Goal: Task Accomplishment & Management: Use online tool/utility

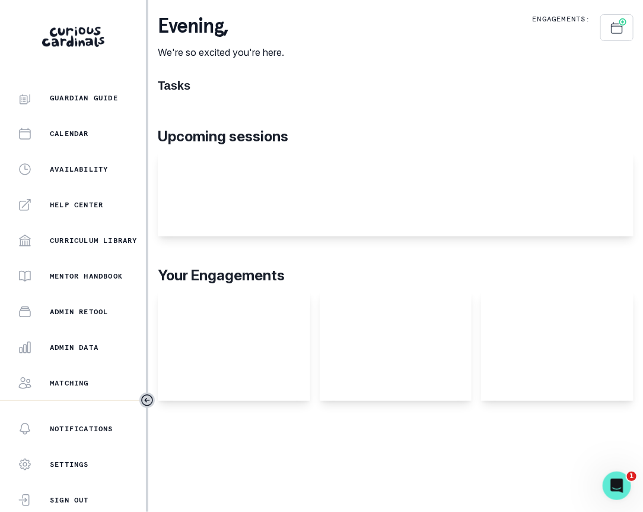
scroll to position [252, 0]
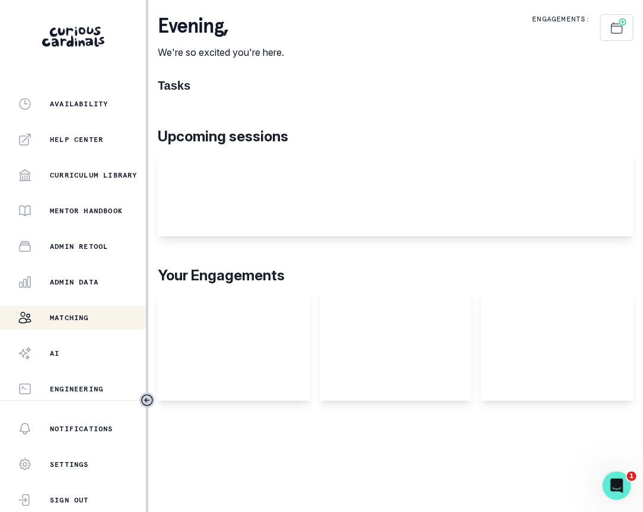
click at [103, 324] on button "Matching" at bounding box center [73, 318] width 146 height 24
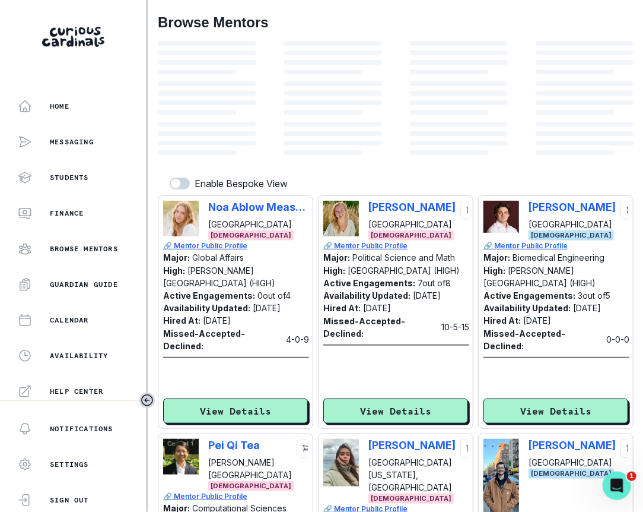
click at [348, 128] on div at bounding box center [333, 128] width 98 height 12
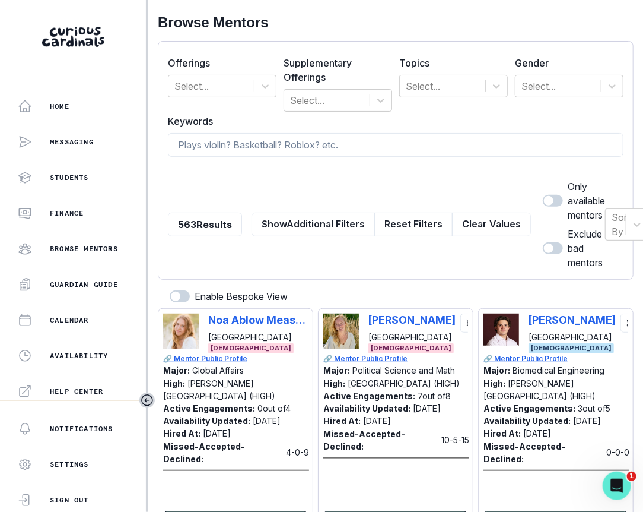
click at [341, 147] on input at bounding box center [396, 145] width 456 height 24
type input "coding"
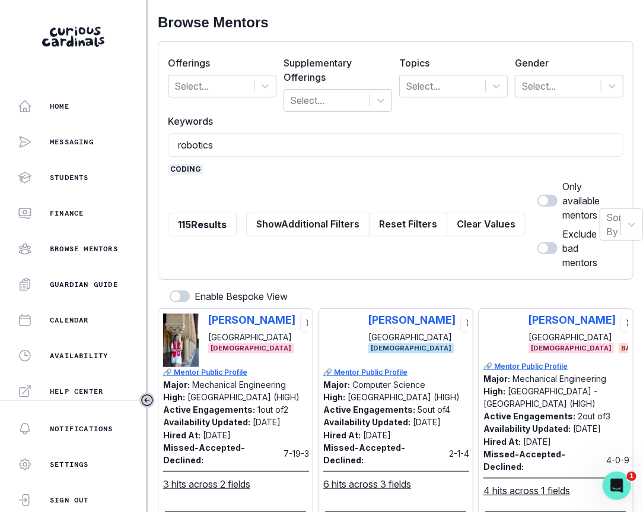
type input "robotics"
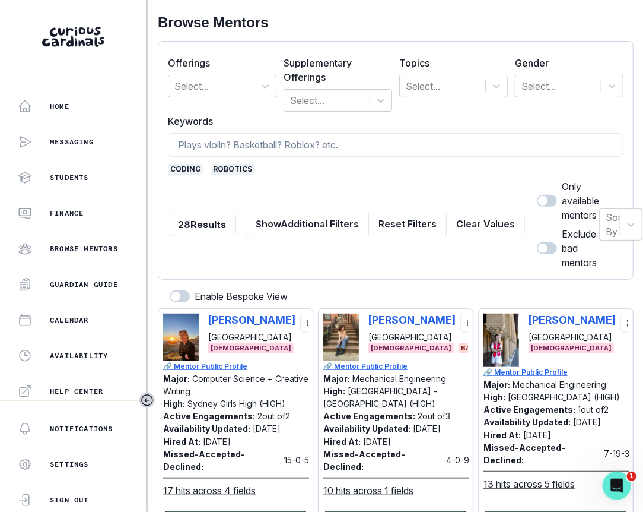
click at [185, 170] on span "coding" at bounding box center [186, 169] width 36 height 11
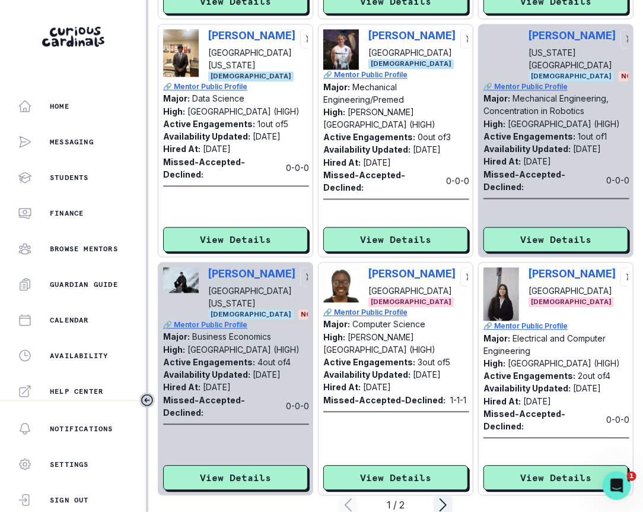
scroll to position [2214, 0]
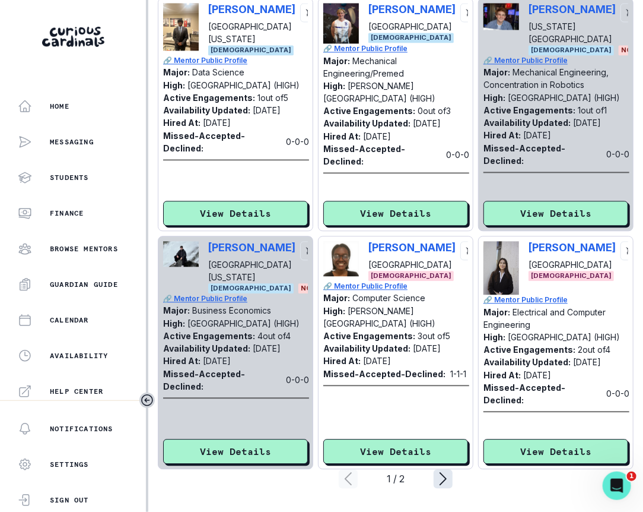
click at [449, 477] on icon "page right" at bounding box center [443, 478] width 19 height 19
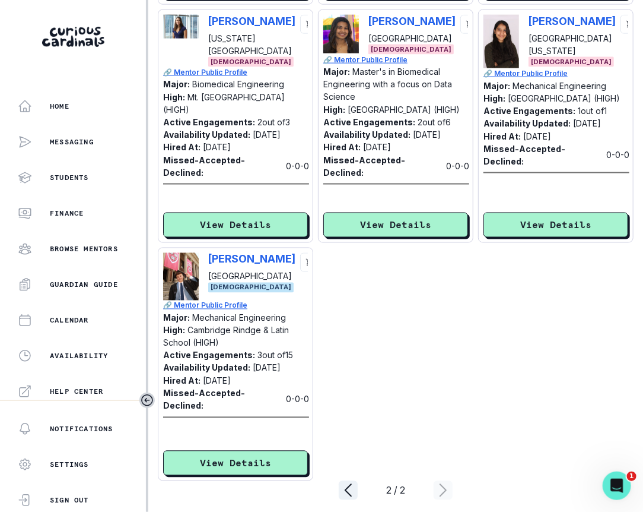
scroll to position [1976, 0]
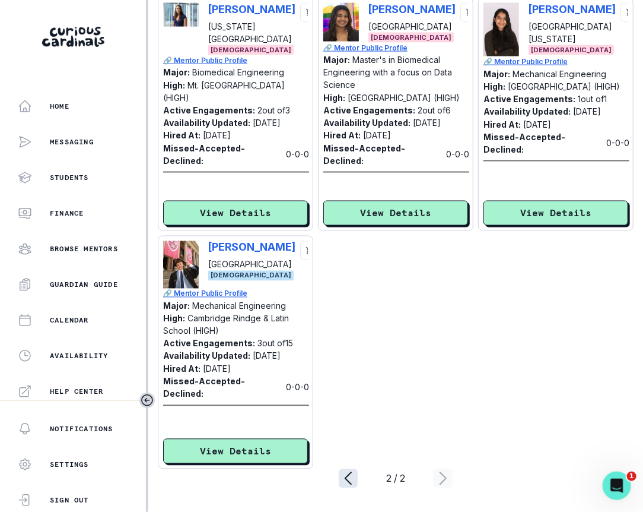
click at [348, 485] on icon "page left" at bounding box center [348, 478] width 19 height 19
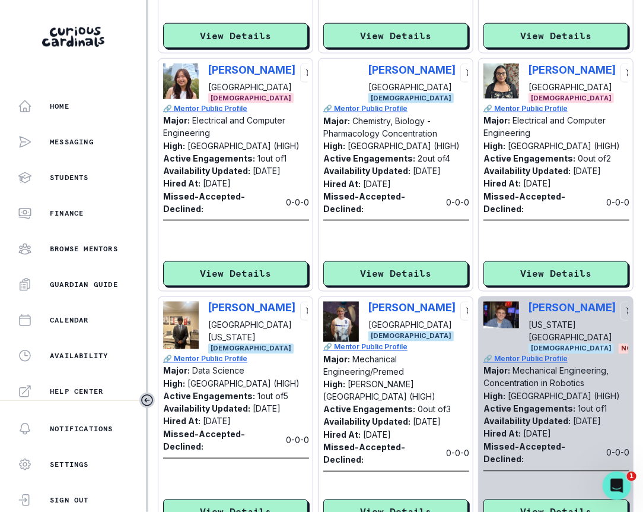
scroll to position [2214, 0]
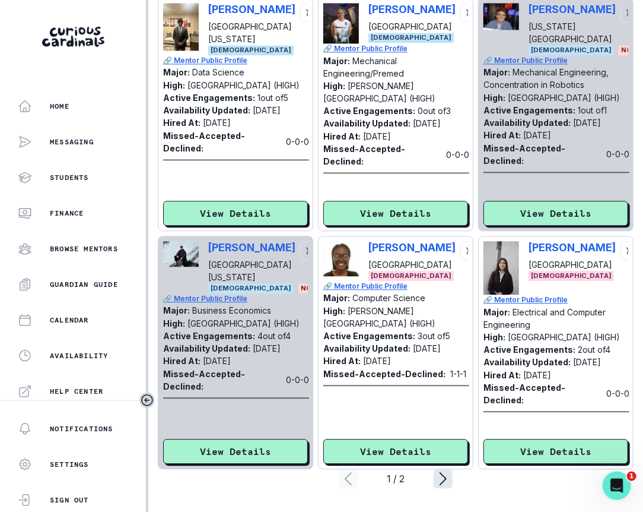
click at [448, 471] on icon "page right" at bounding box center [443, 478] width 19 height 19
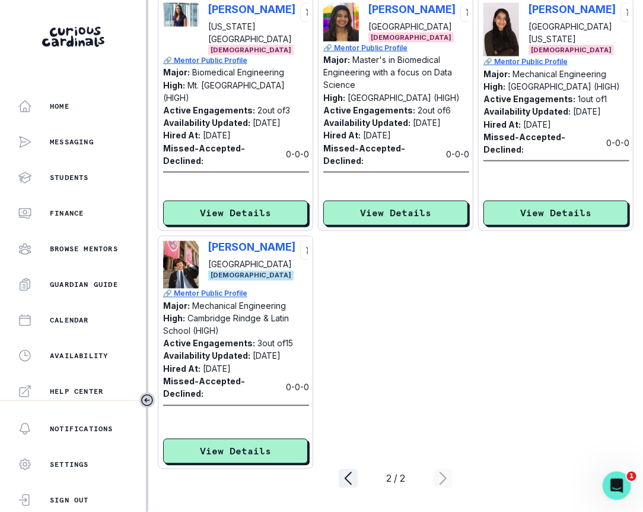
scroll to position [1976, 0]
